Goal: Transaction & Acquisition: Purchase product/service

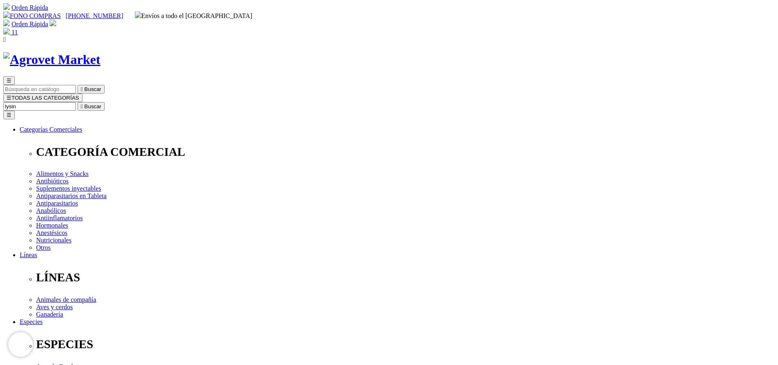
type input "lysin"
click at [77, 102] on button " Buscar" at bounding box center [90, 106] width 27 height 9
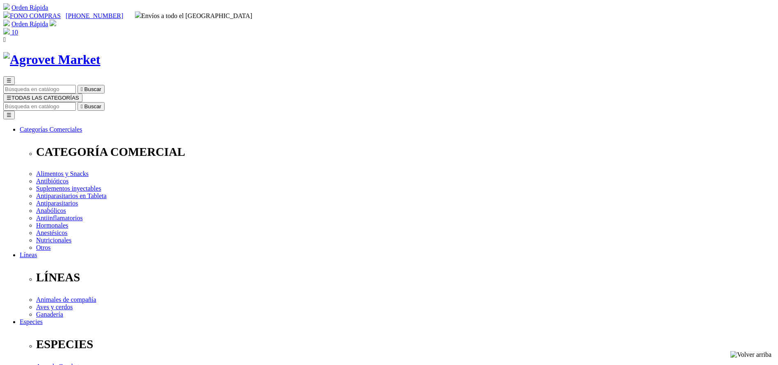
copy div "Nutromix® Lysine+"
drag, startPoint x: 455, startPoint y: 248, endPoint x: 455, endPoint y: 258, distance: 9.9
select select "309"
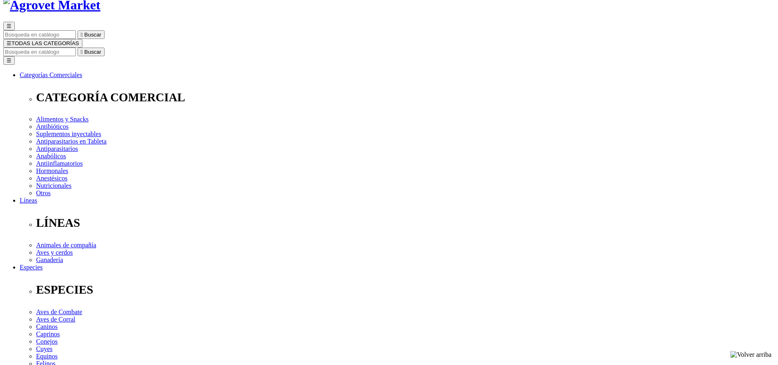
scroll to position [61, 0]
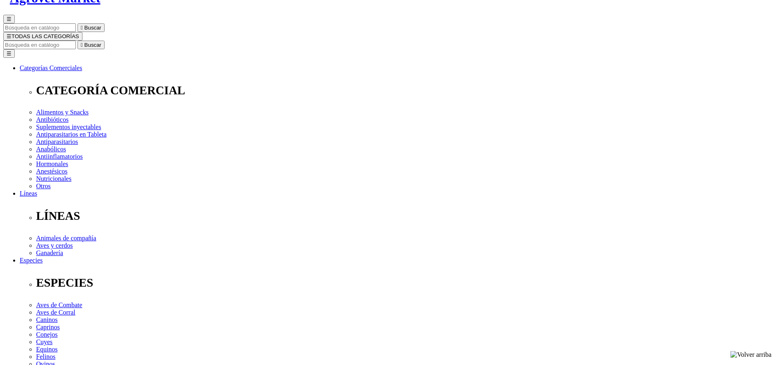
select select "309"
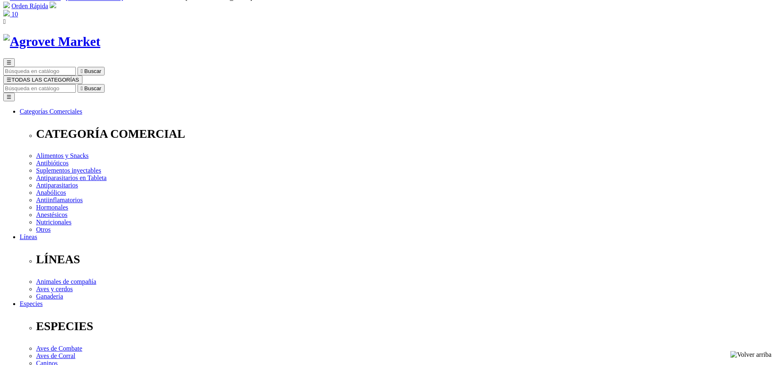
scroll to position [0, 0]
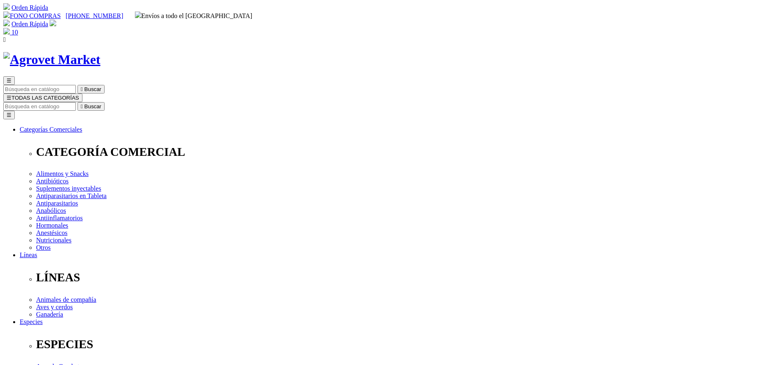
click at [76, 102] on input "Buscar" at bounding box center [39, 106] width 73 height 9
type input "flora"
click at [77, 102] on button " Buscar" at bounding box center [90, 106] width 27 height 9
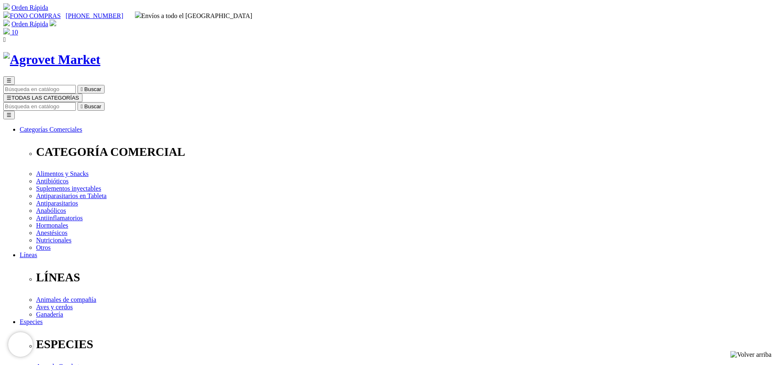
drag, startPoint x: 581, startPoint y: 110, endPoint x: 645, endPoint y: 110, distance: 63.5
copy h1 "[DATE]"
